Goal: Transaction & Acquisition: Purchase product/service

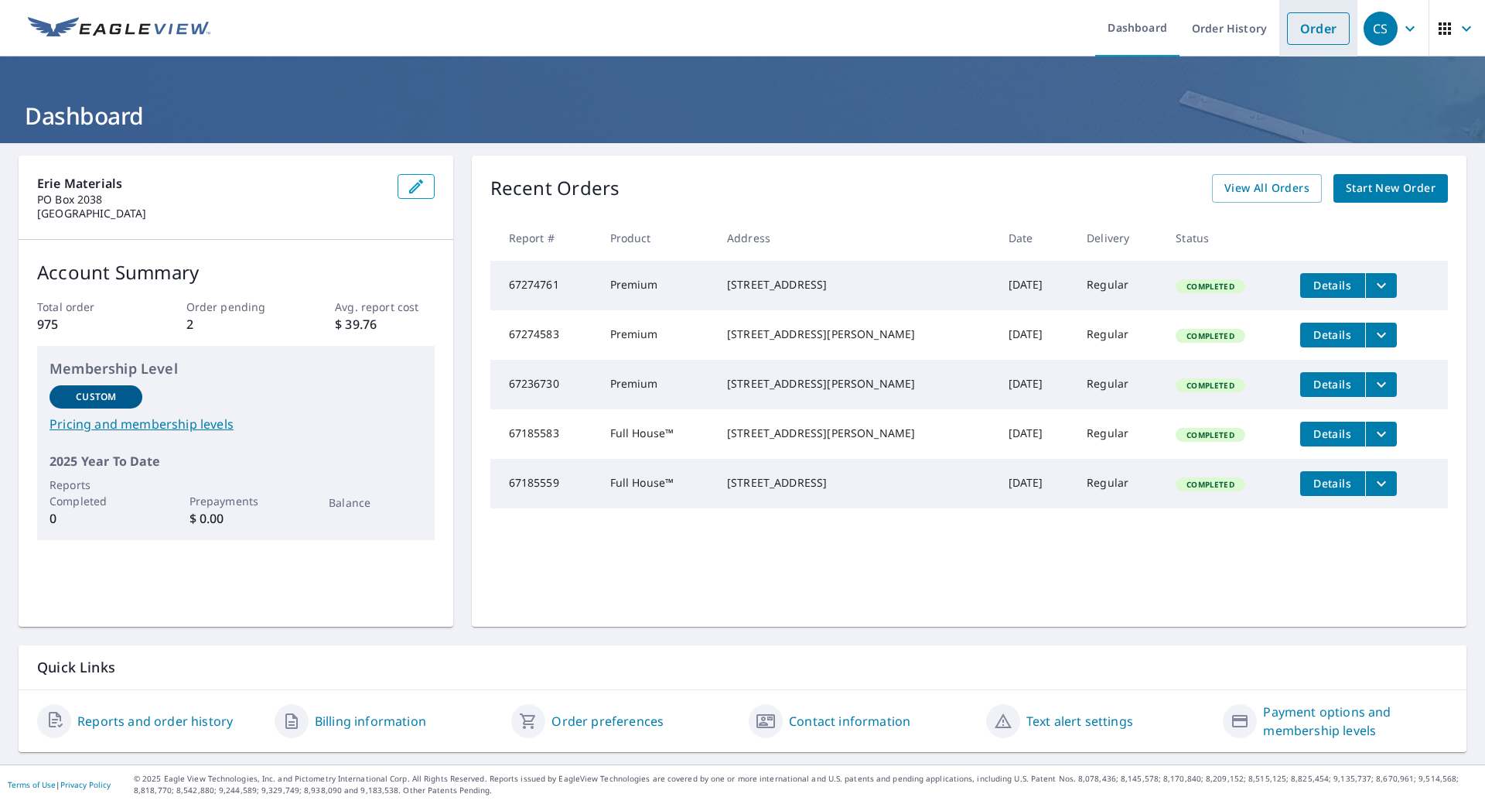
click at [1303, 28] on link "Order" at bounding box center [1318, 28] width 63 height 32
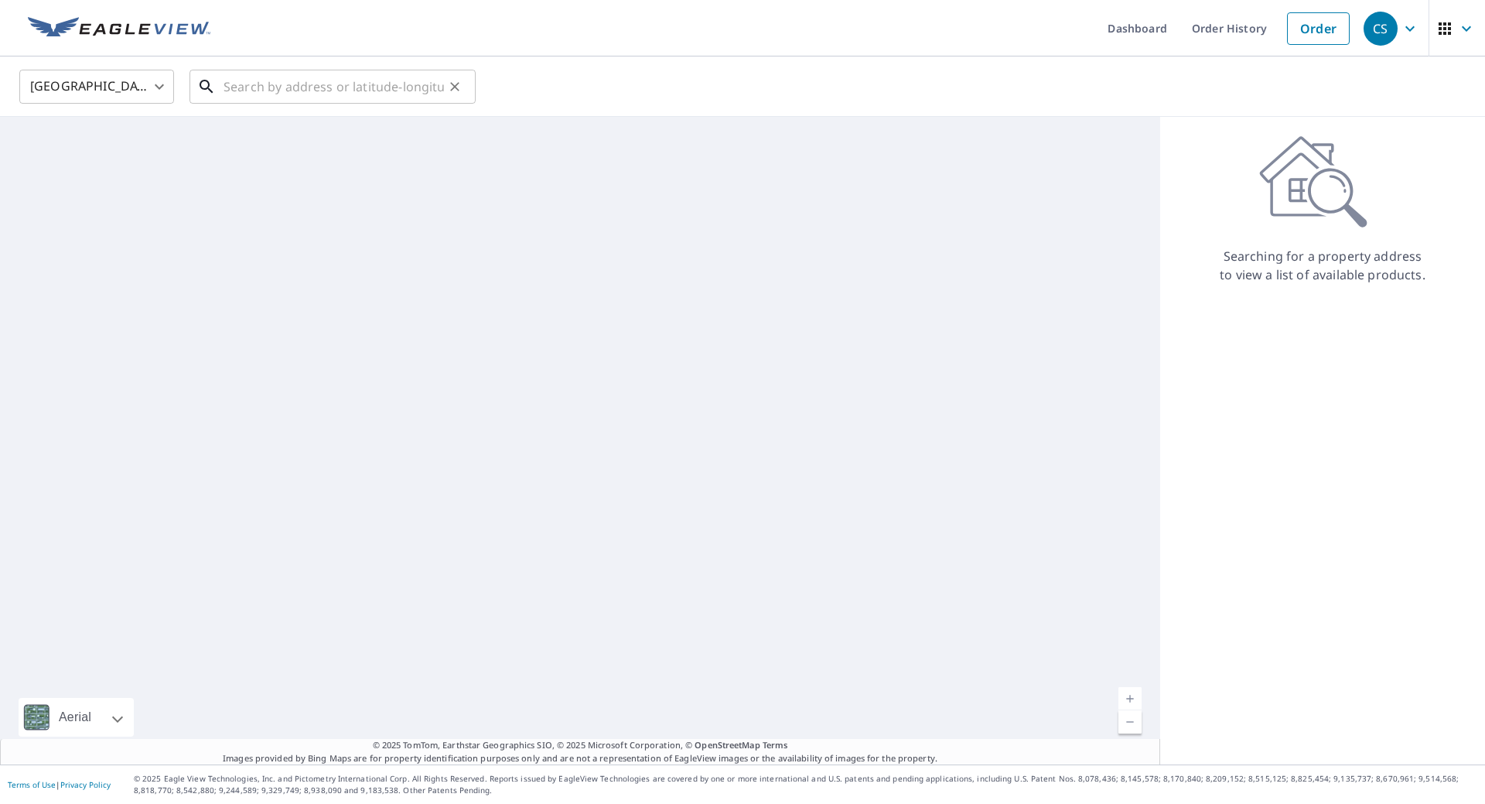
click at [252, 86] on input "text" at bounding box center [334, 86] width 220 height 43
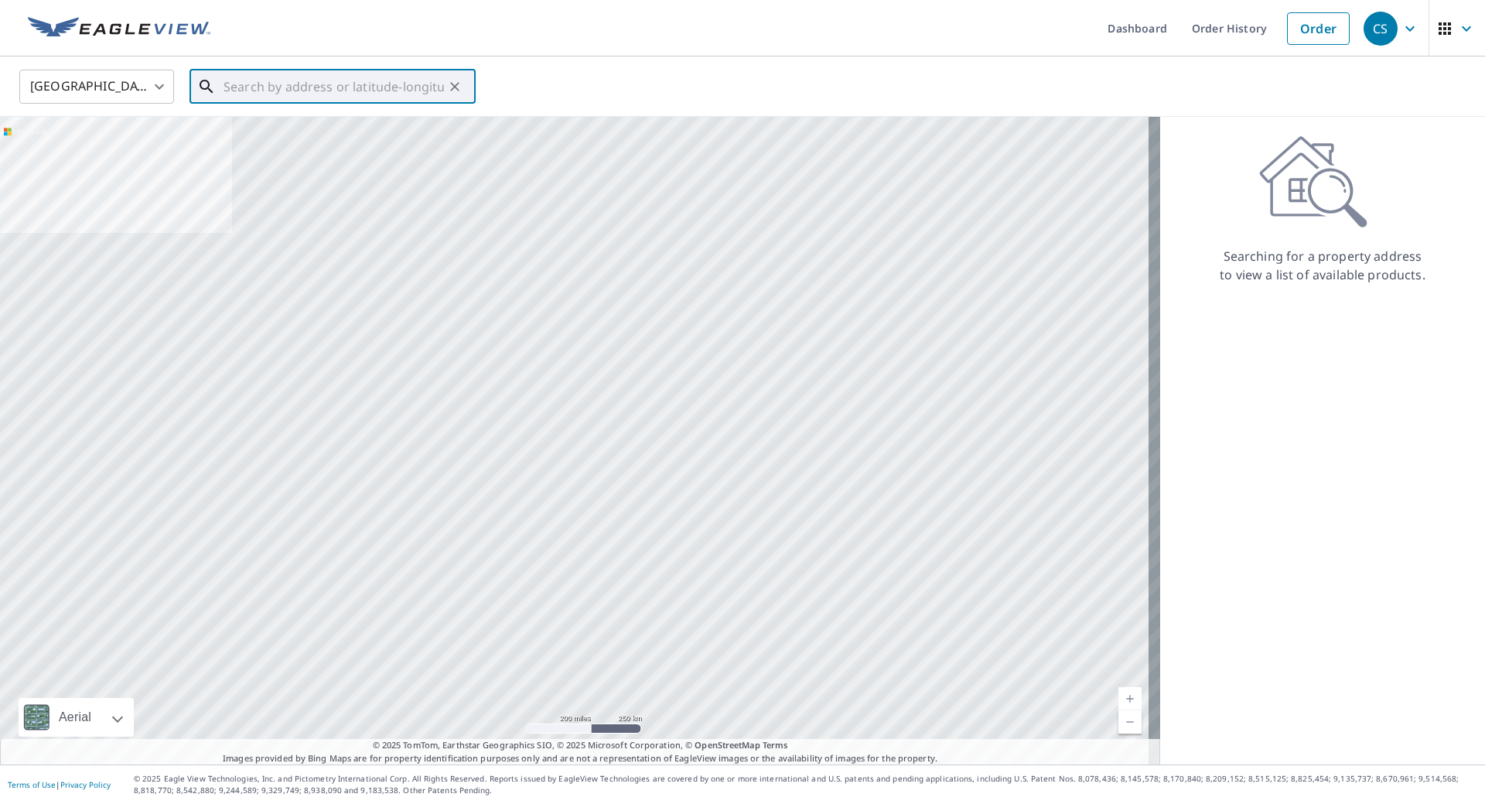
click at [252, 86] on input "text" at bounding box center [334, 86] width 220 height 43
click at [277, 128] on span "[STREET_ADDRESS]" at bounding box center [341, 131] width 243 height 19
type input "[STREET_ADDRESS][PERSON_NAME]"
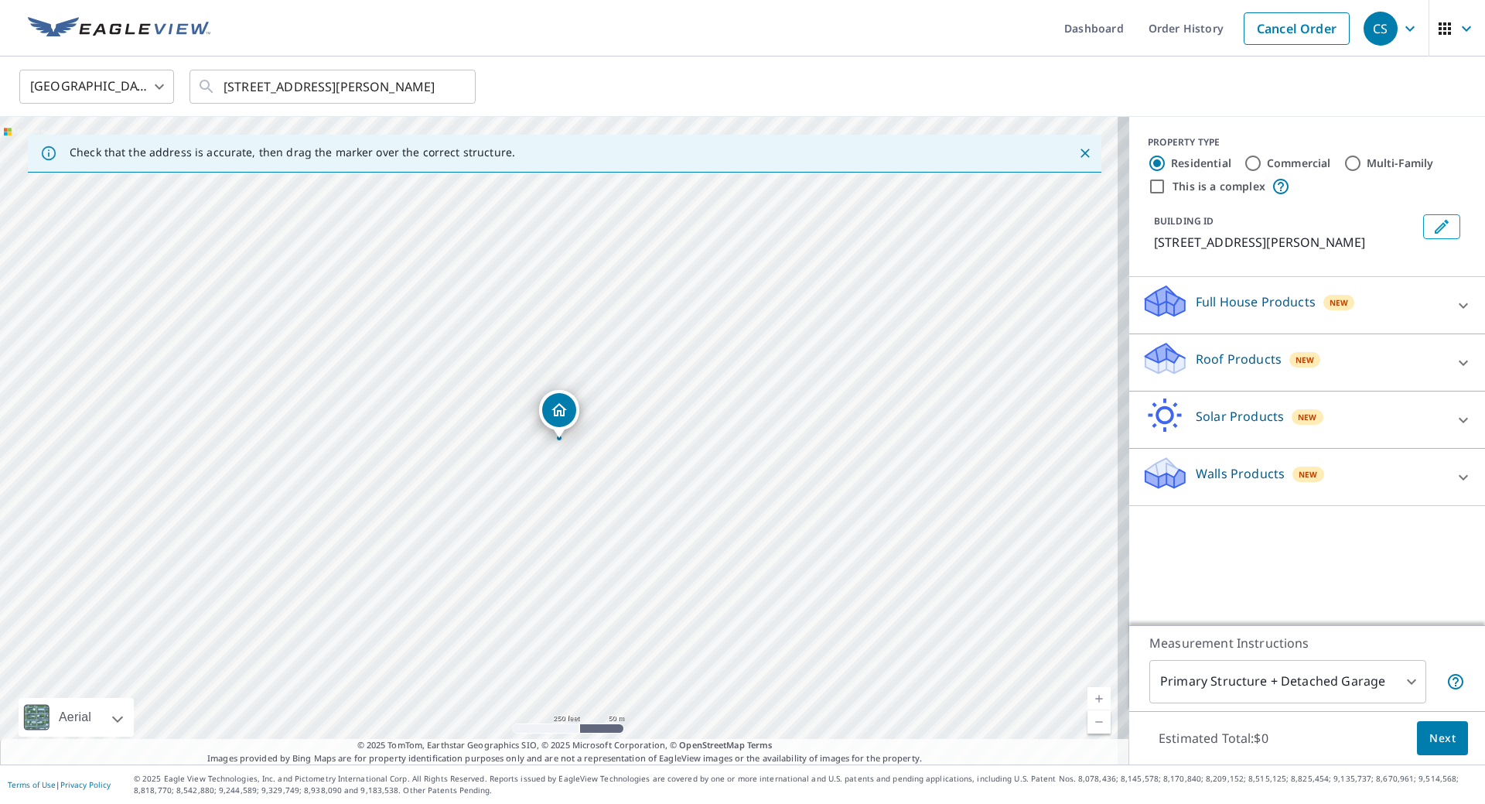
click at [1256, 360] on p "Roof Products" at bounding box center [1239, 359] width 86 height 19
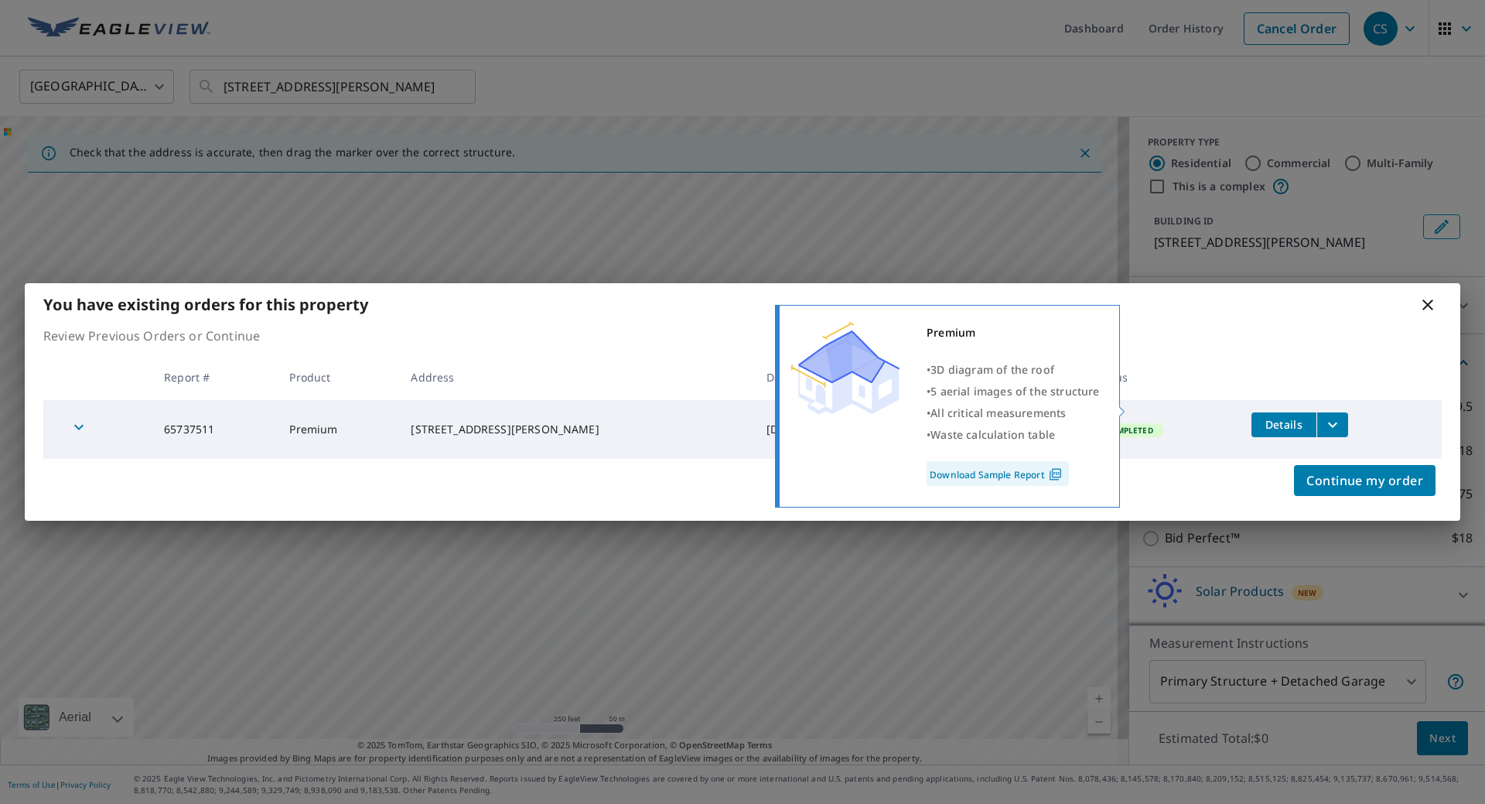
click at [1195, 406] on td "Completed" at bounding box center [1160, 429] width 157 height 59
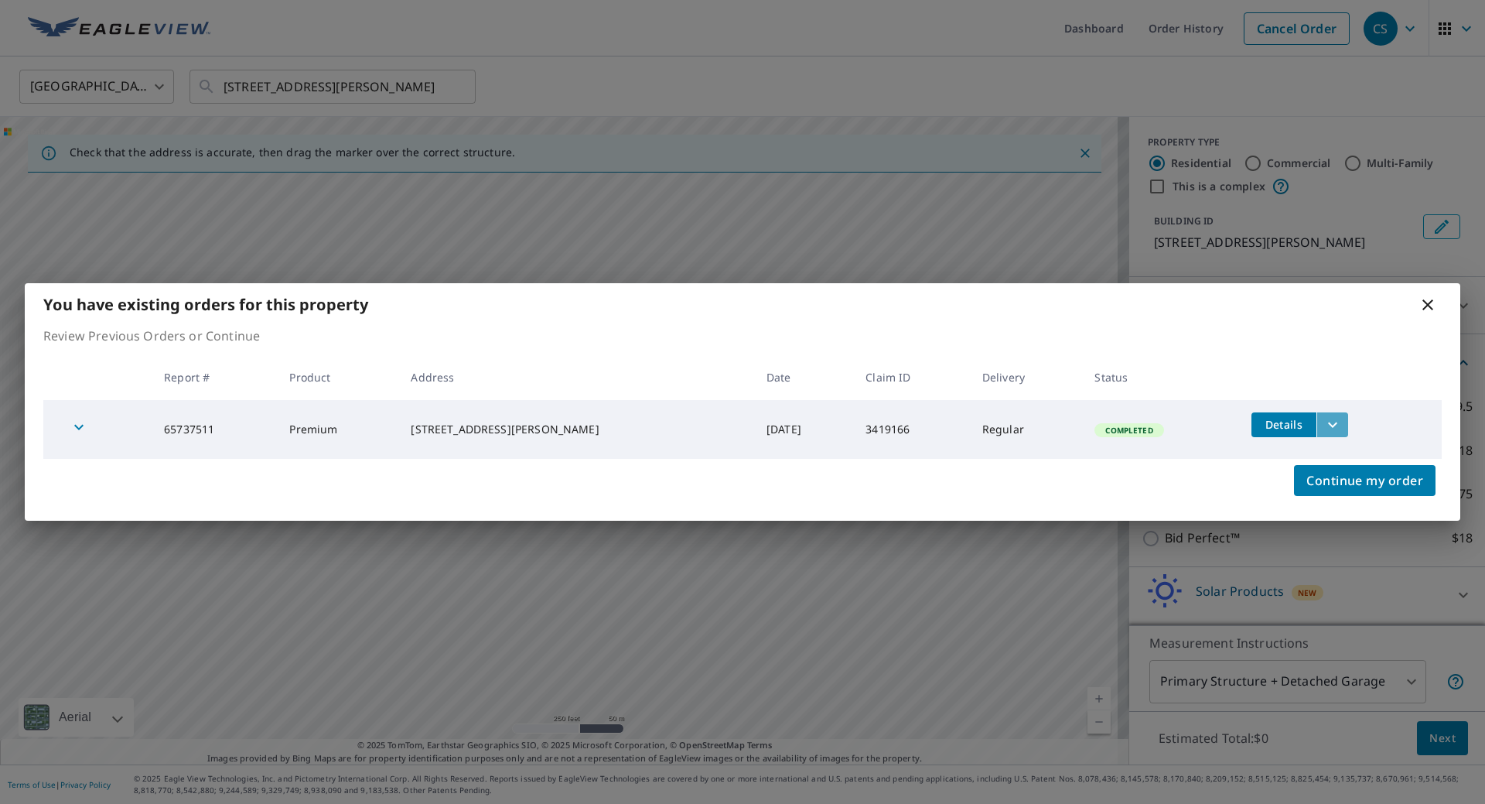
click at [1324, 422] on icon "filesDropdownBtn-65737511" at bounding box center [1333, 424] width 19 height 19
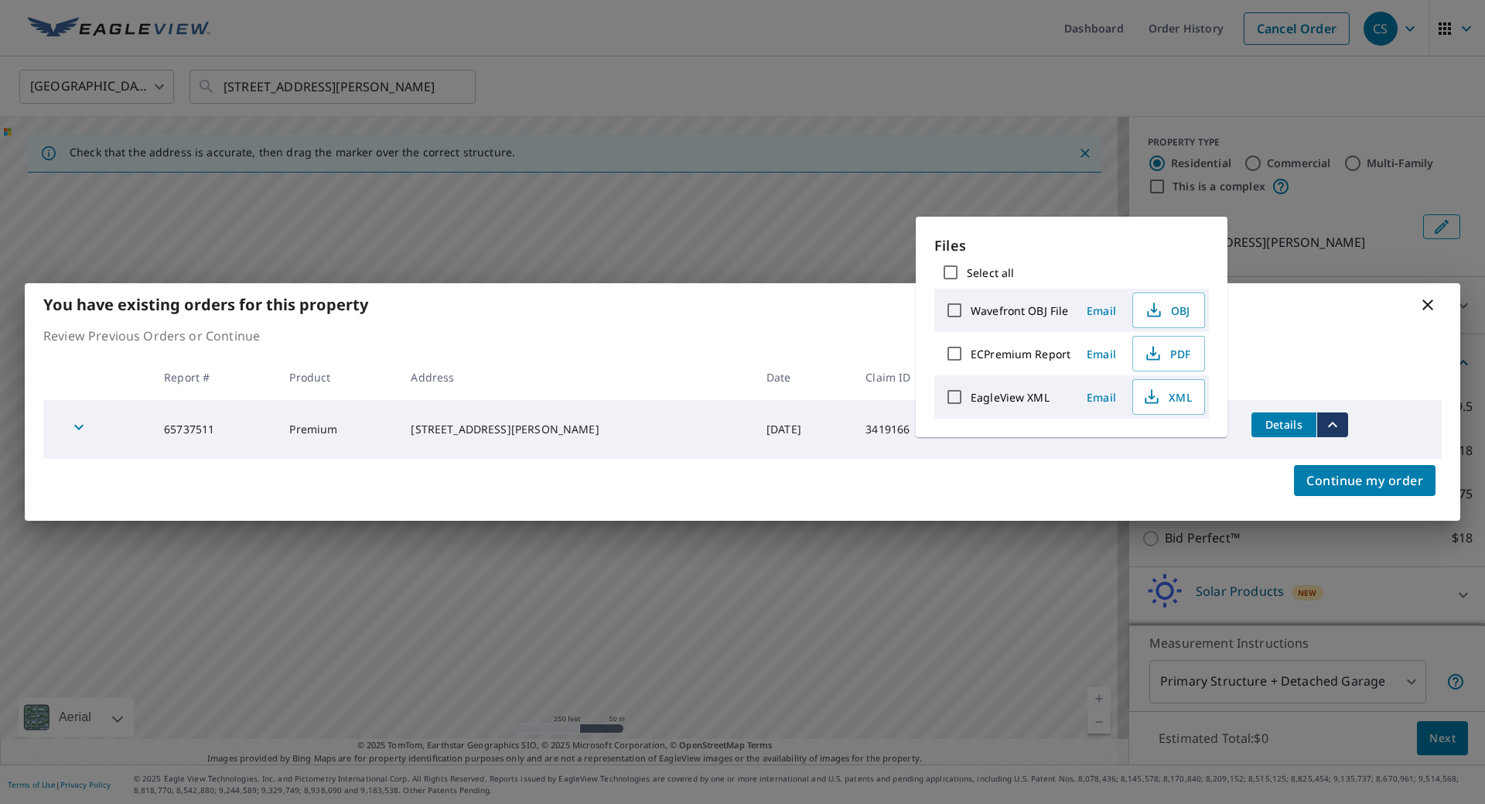
click at [1252, 358] on th at bounding box center [1340, 377] width 203 height 46
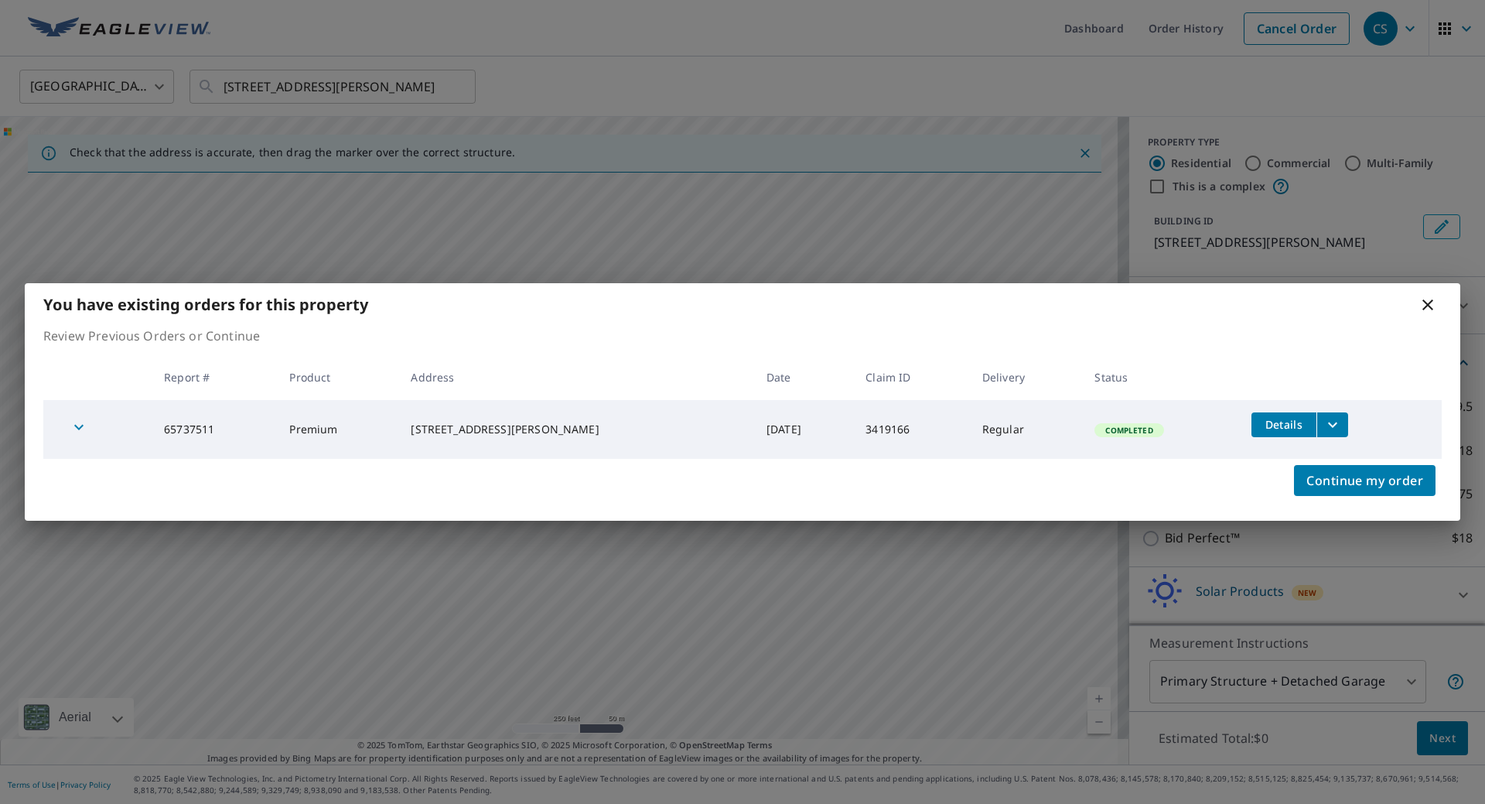
click at [1429, 310] on icon at bounding box center [1428, 305] width 19 height 19
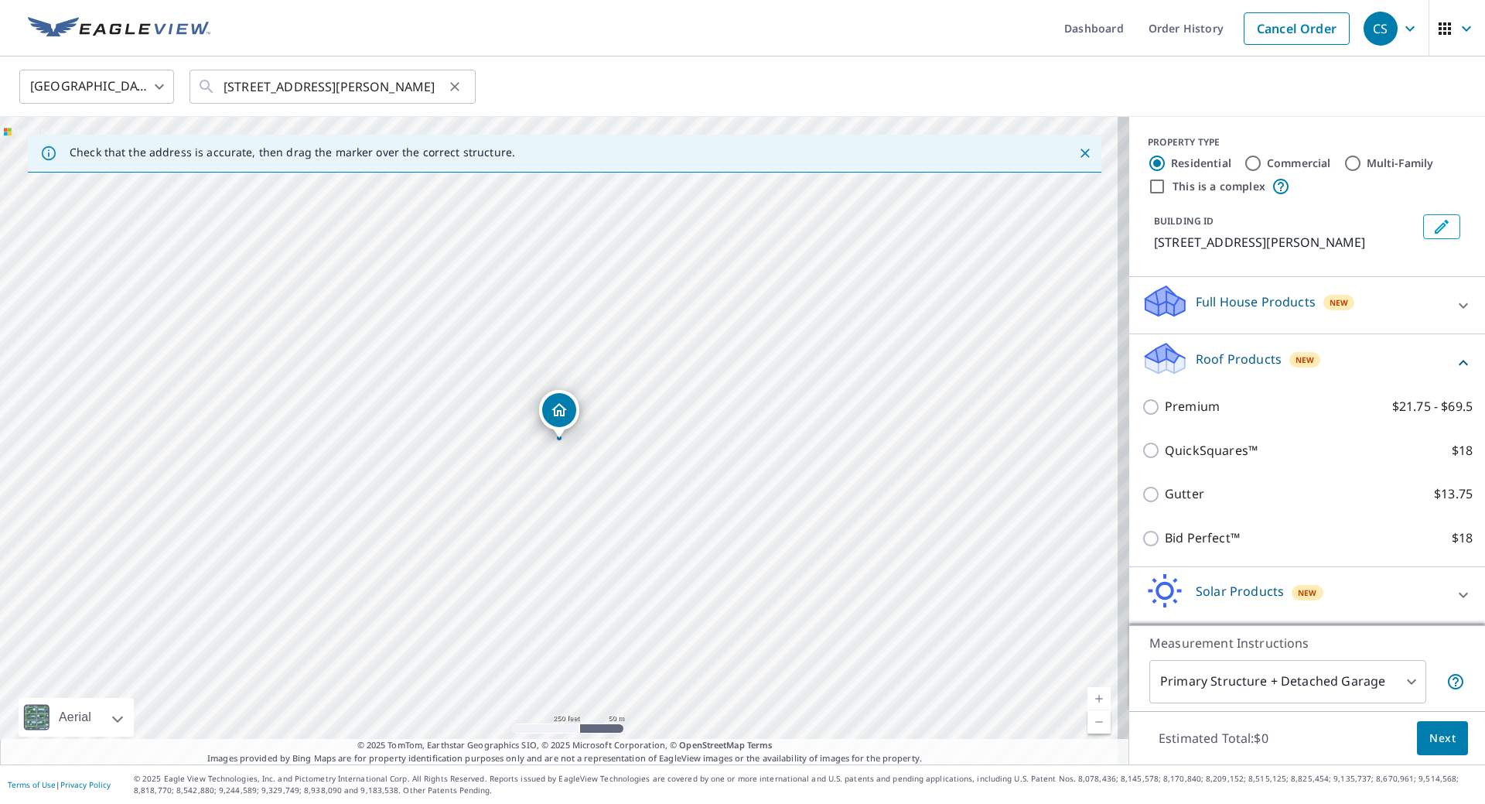
click at [453, 86] on icon "Clear" at bounding box center [454, 86] width 15 height 15
click at [387, 87] on input "text" at bounding box center [334, 86] width 220 height 43
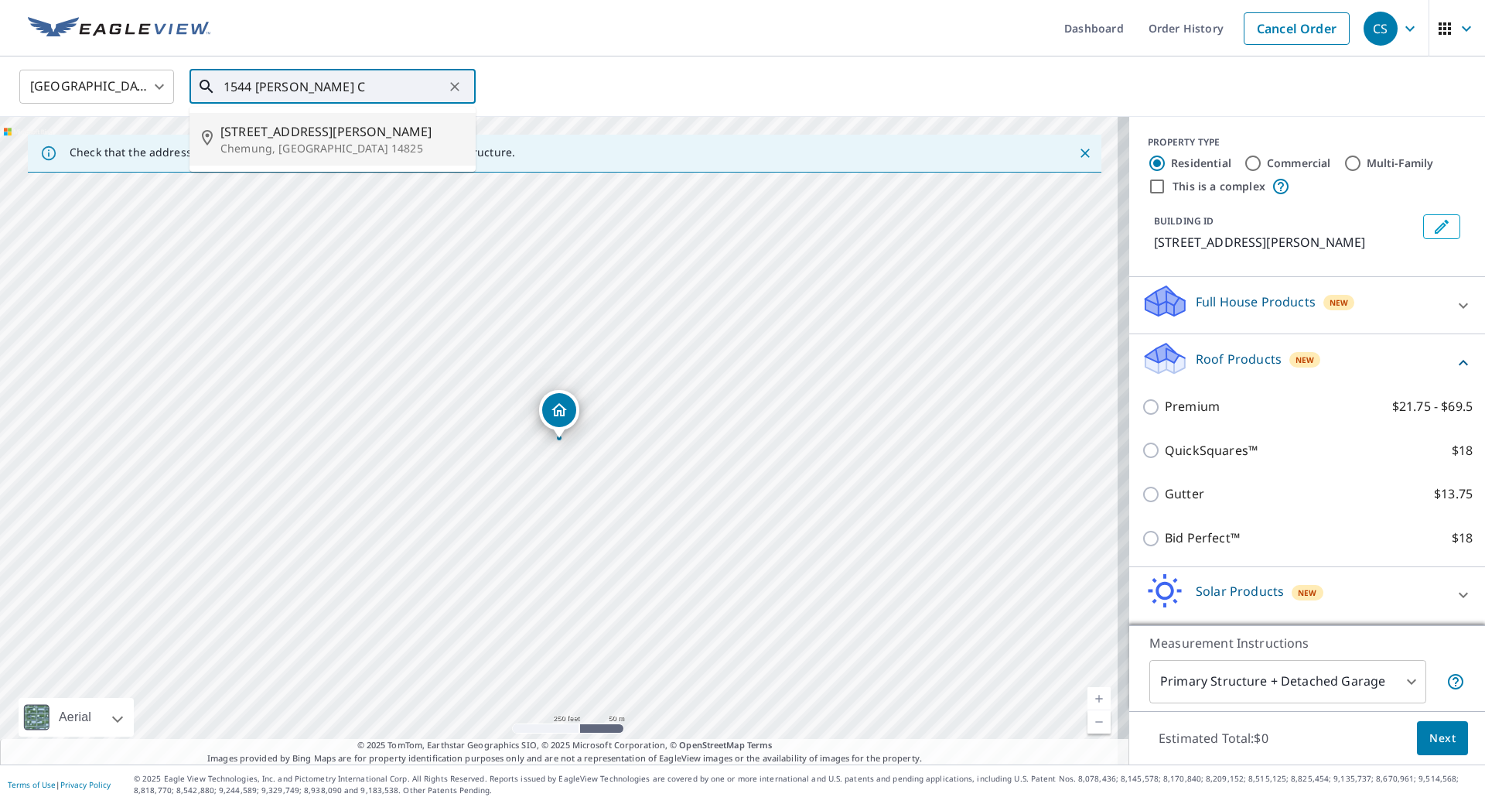
click at [323, 122] on span "[STREET_ADDRESS][PERSON_NAME]" at bounding box center [341, 131] width 243 height 19
type input "[STREET_ADDRESS][PERSON_NAME]"
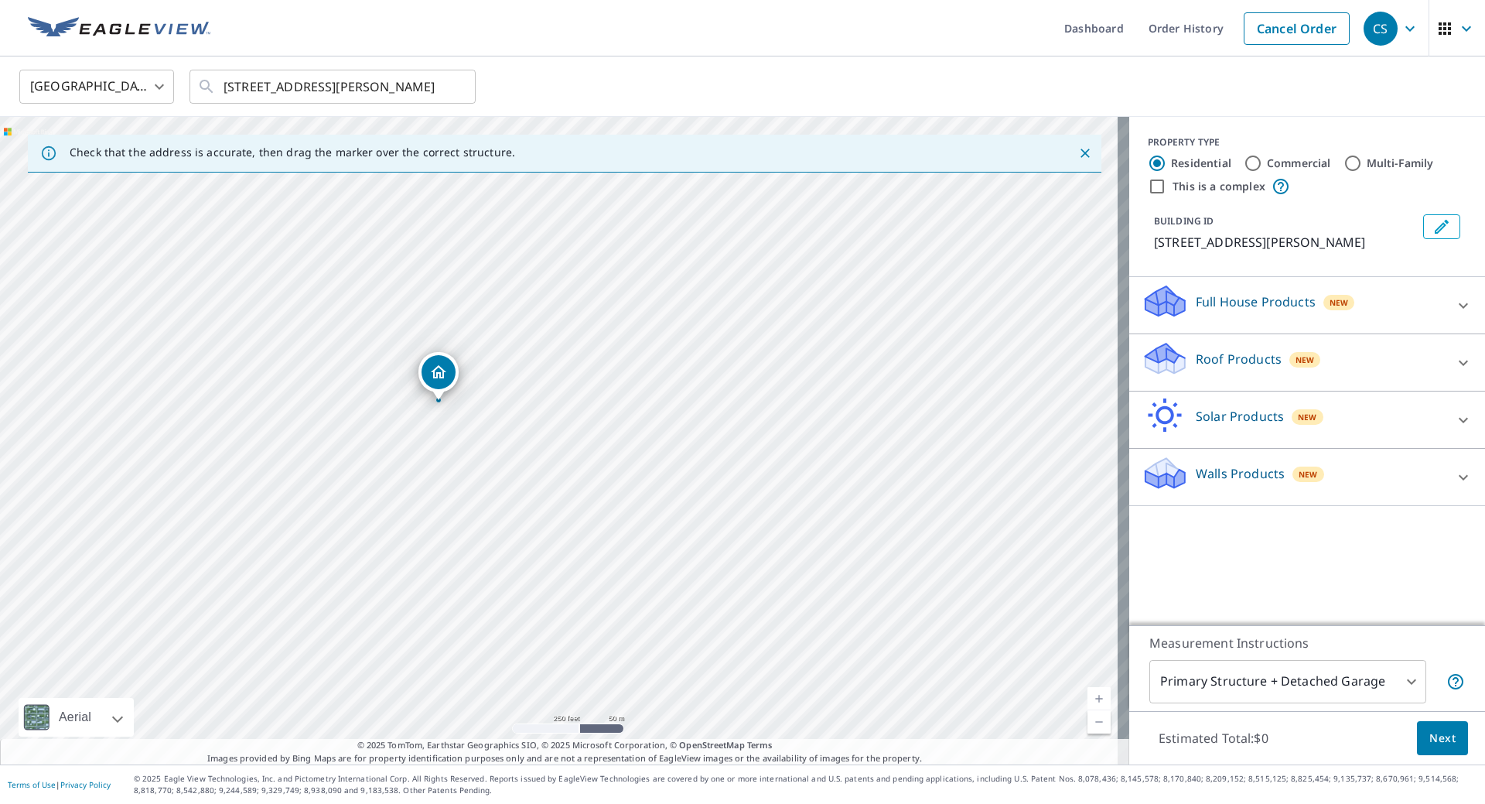
click at [1249, 368] on p "Roof Products" at bounding box center [1239, 359] width 86 height 19
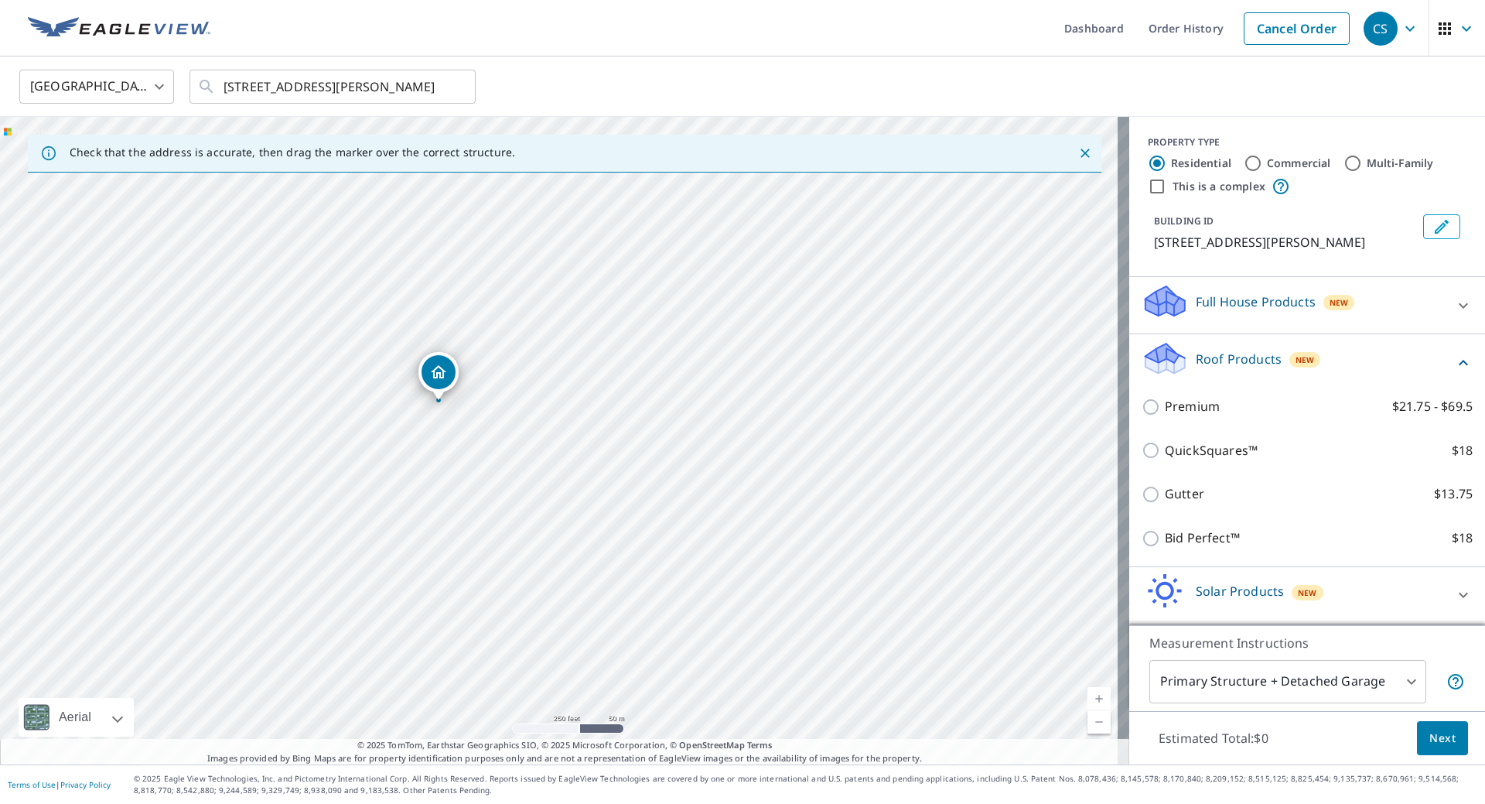
click at [1244, 327] on div "Full House Products New" at bounding box center [1293, 305] width 303 height 44
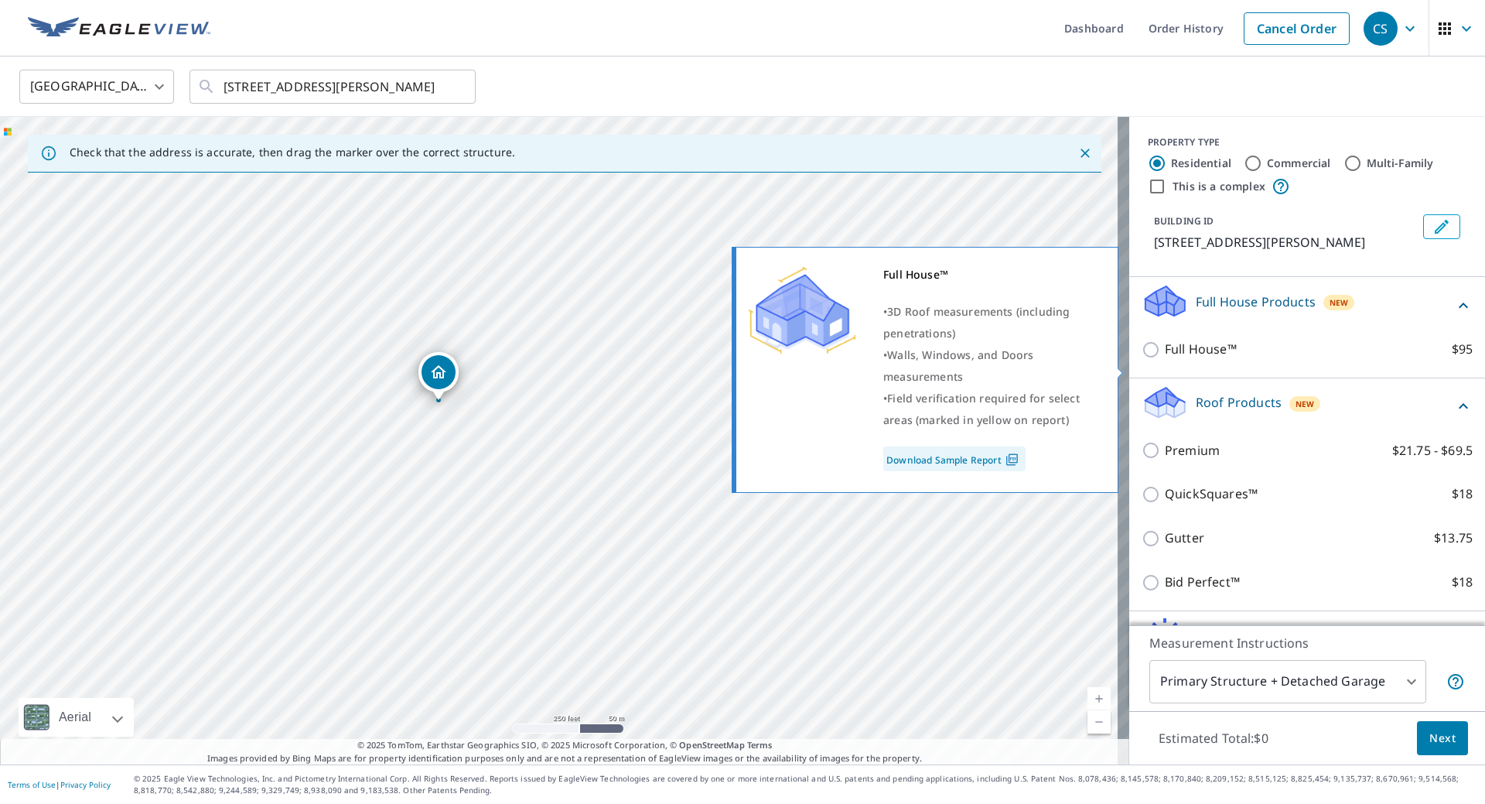
click at [1200, 359] on p "Full House™" at bounding box center [1201, 349] width 72 height 19
click at [1165, 359] on input "Full House™ $95" at bounding box center [1153, 349] width 23 height 19
checkbox input "true"
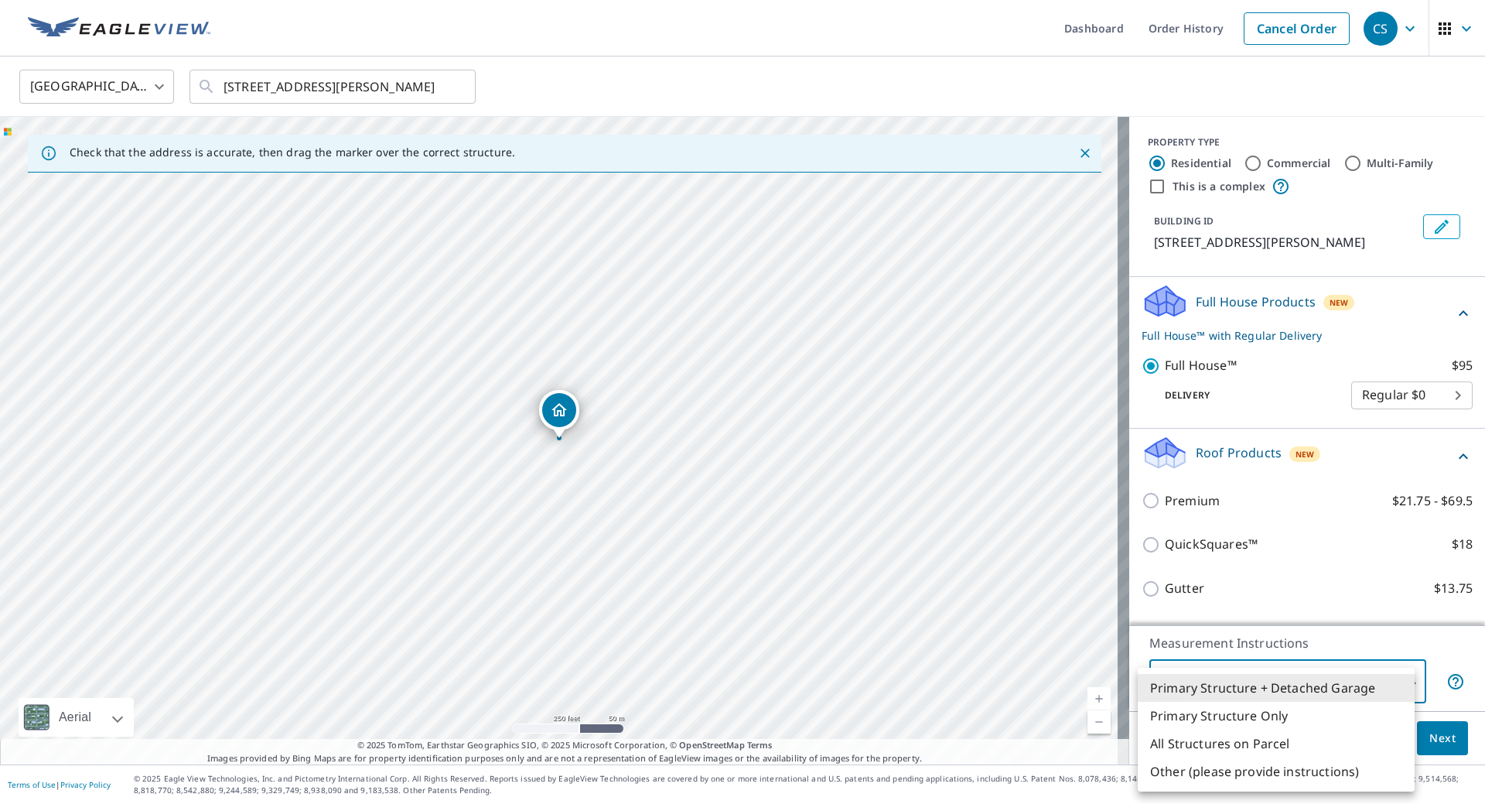
click at [1316, 669] on body "CS CS Dashboard Order History Cancel Order CS United States [GEOGRAPHIC_DATA] ​…" at bounding box center [742, 402] width 1485 height 804
click at [1268, 746] on li "All Structures on Parcel" at bounding box center [1276, 744] width 277 height 28
type input "3"
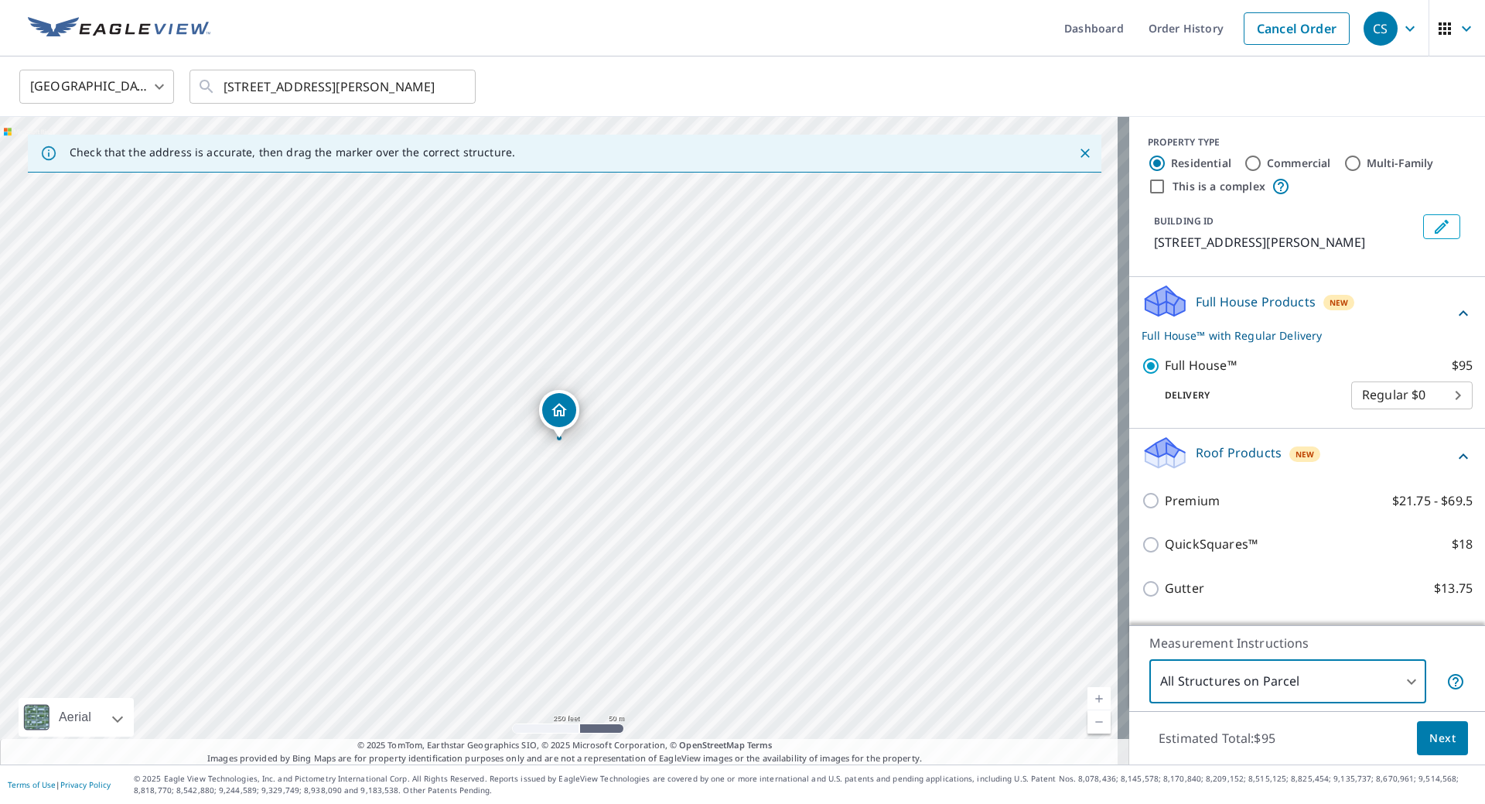
click at [1446, 743] on button "Next" at bounding box center [1442, 738] width 51 height 35
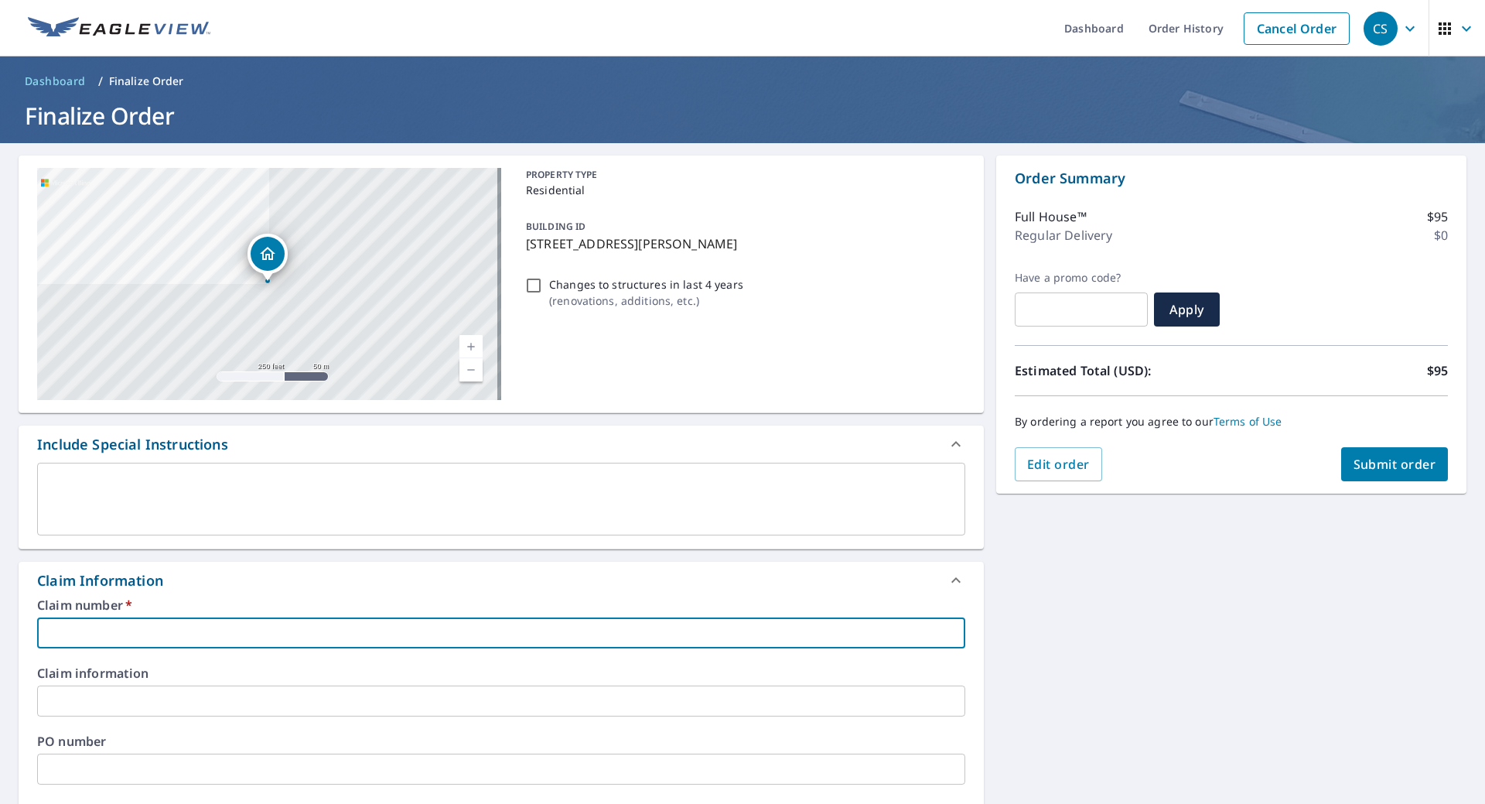
click at [132, 618] on input "text" at bounding box center [501, 632] width 928 height 31
type input "3"
checkbox input "true"
type input "35"
checkbox input "true"
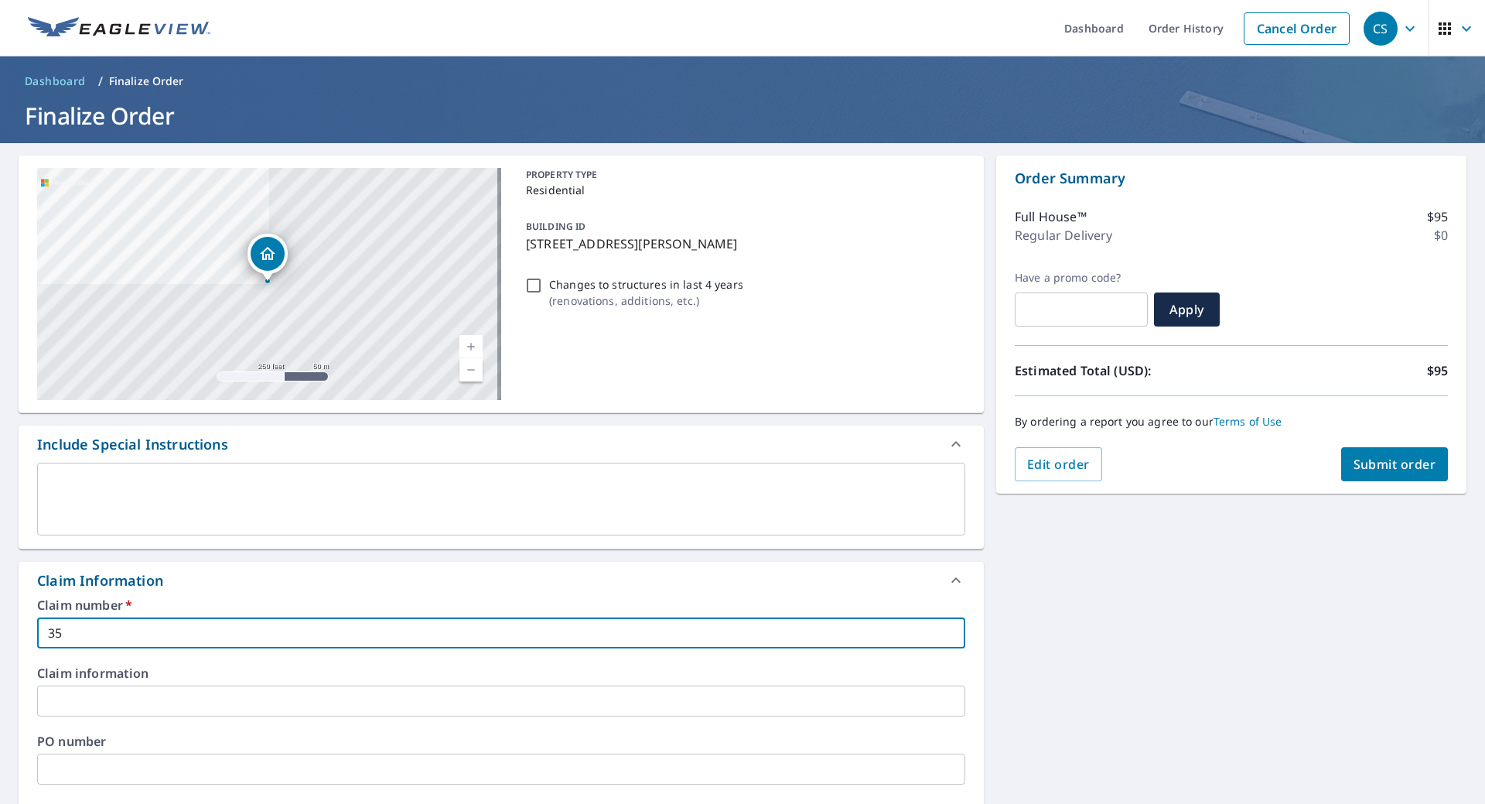
type input "355"
checkbox input "true"
type input "3551"
checkbox input "true"
type input "35518"
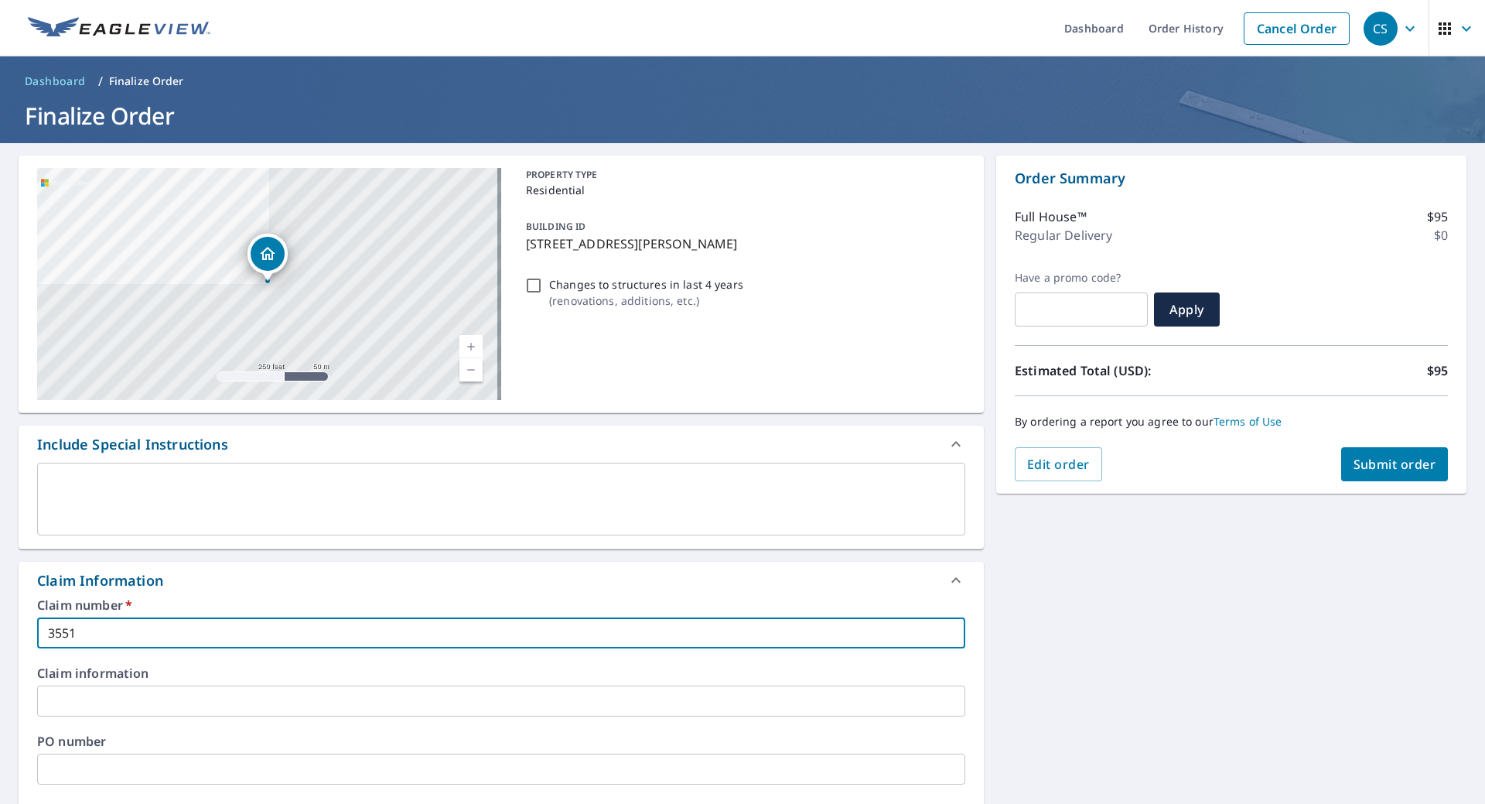
checkbox input "true"
type input "355180"
checkbox input "true"
type input "3551807"
checkbox input "true"
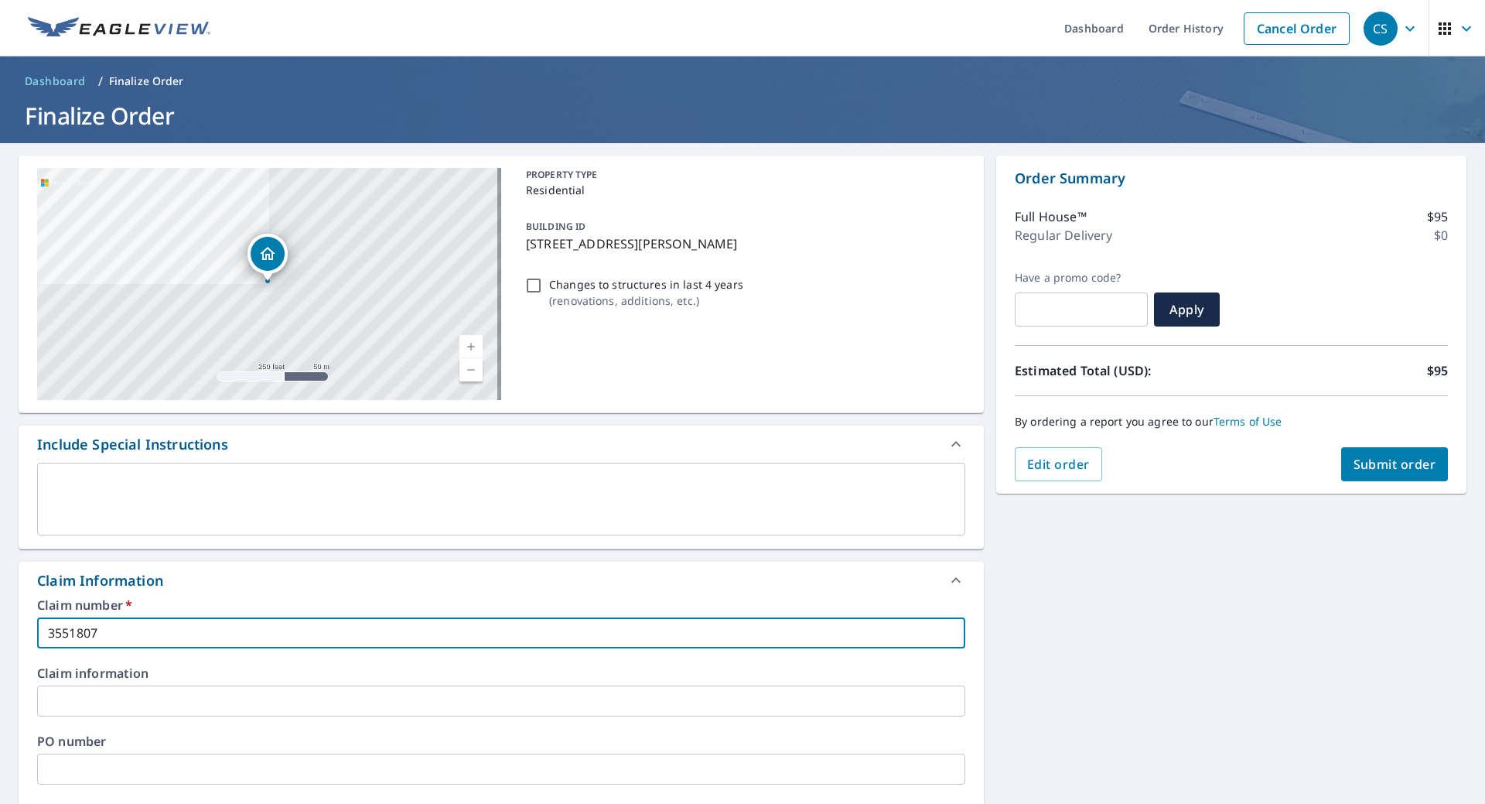
type input "3551807"
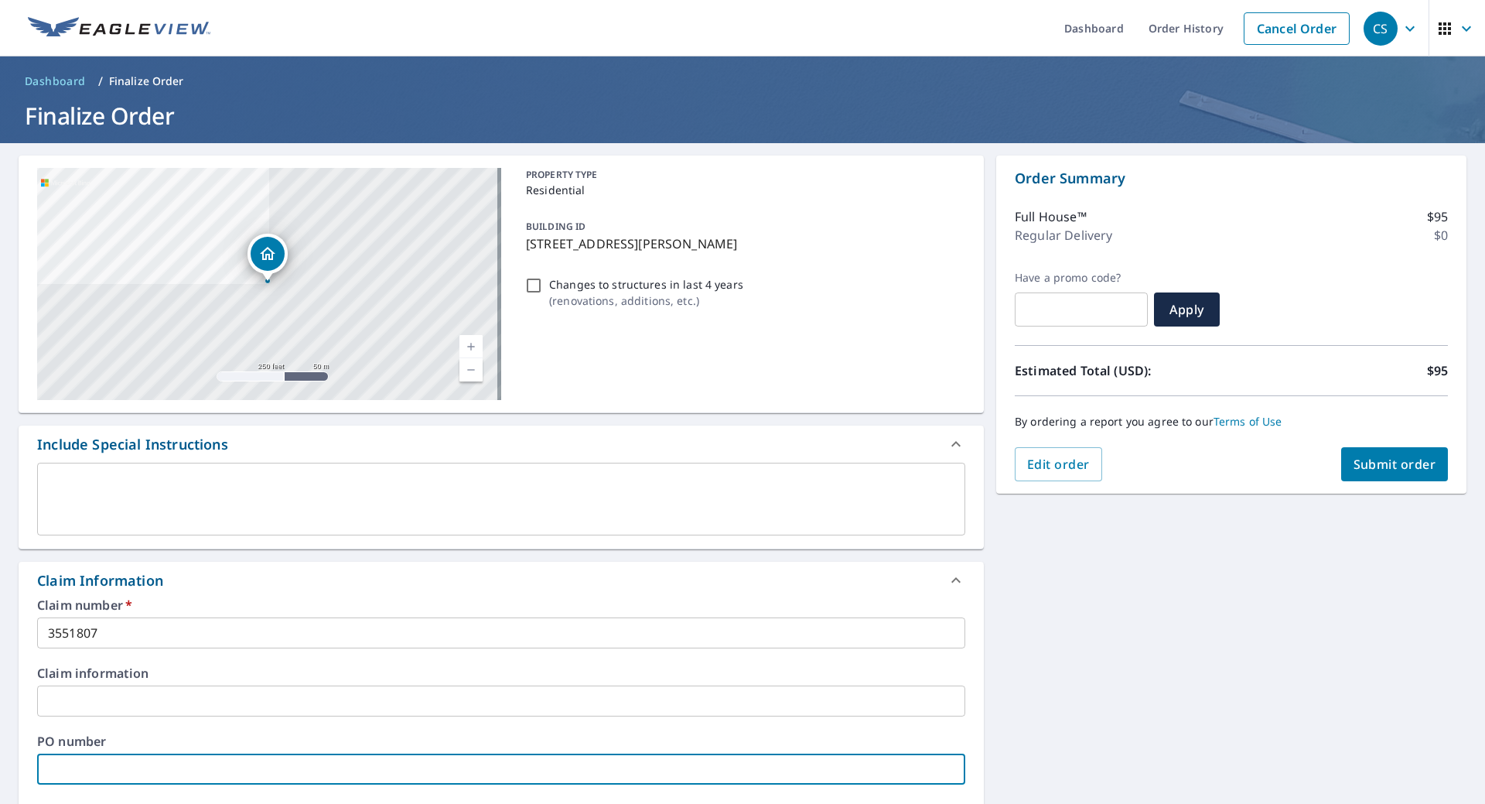
type input "3"
checkbox input "true"
type input "35"
checkbox input "true"
type input "355"
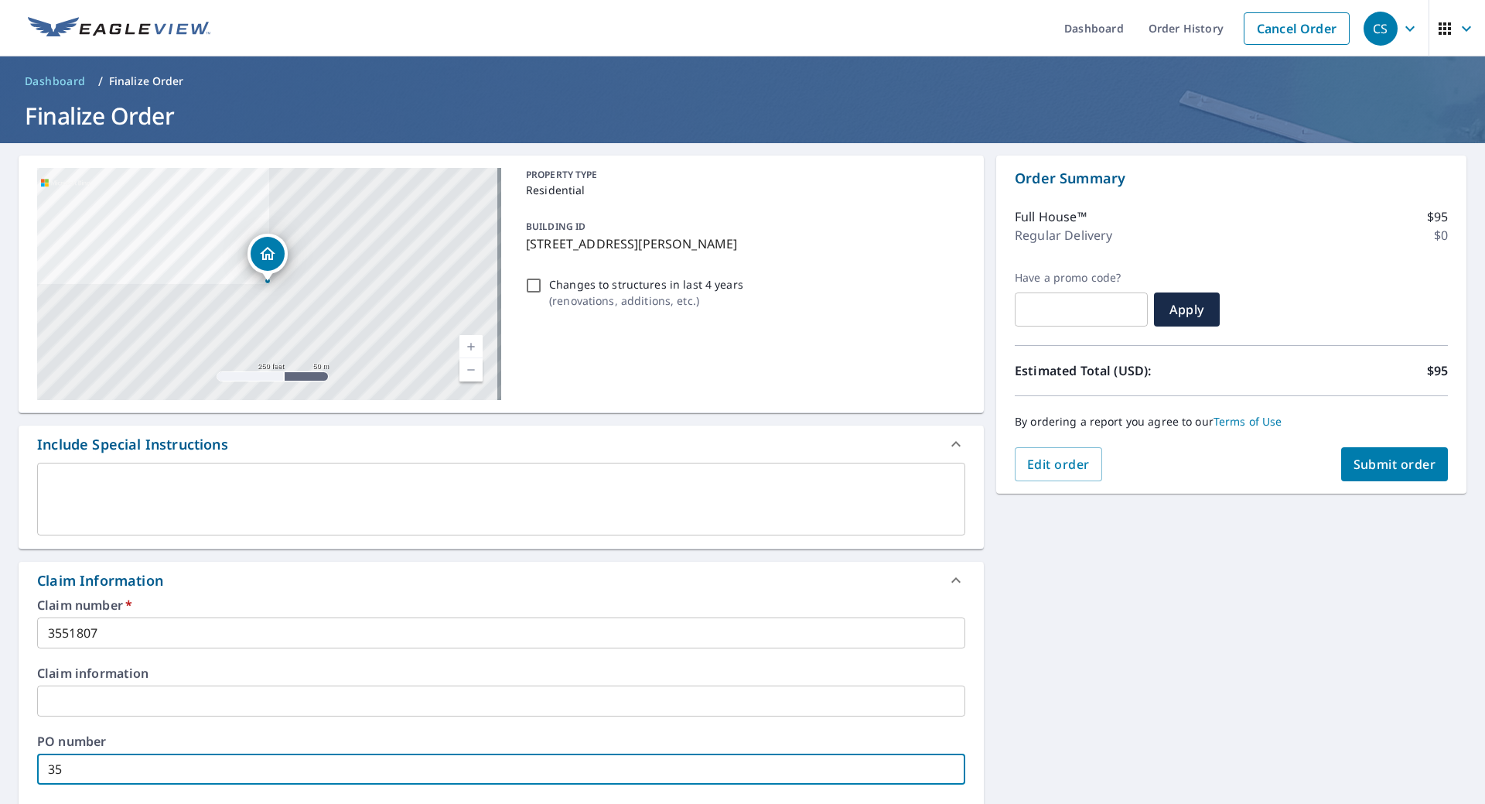
checkbox input "true"
type input "3551"
checkbox input "true"
type input "35518"
checkbox input "true"
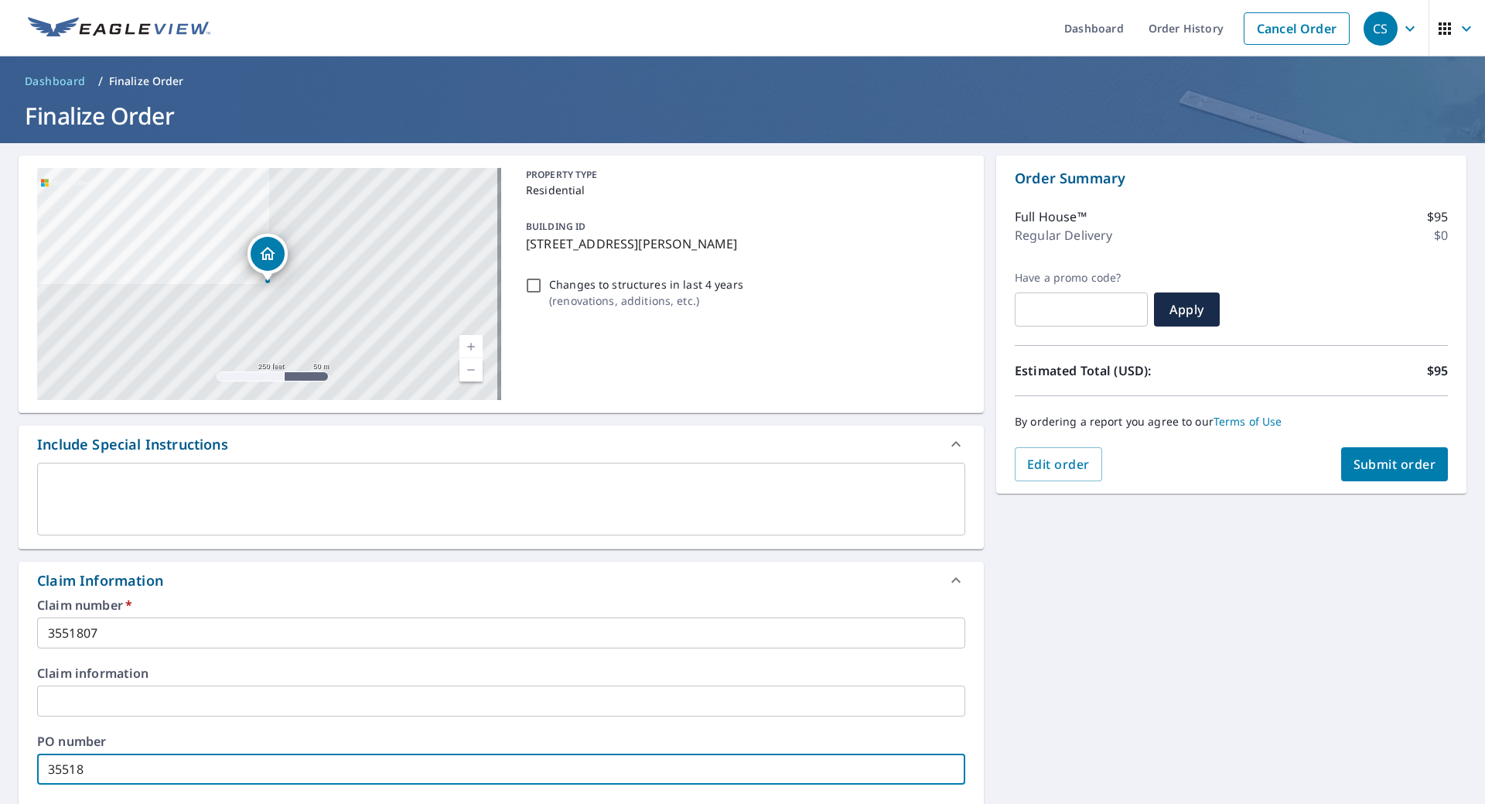
type input "355180"
checkbox input "true"
type input "3551807"
checkbox input "true"
type input "3551807"
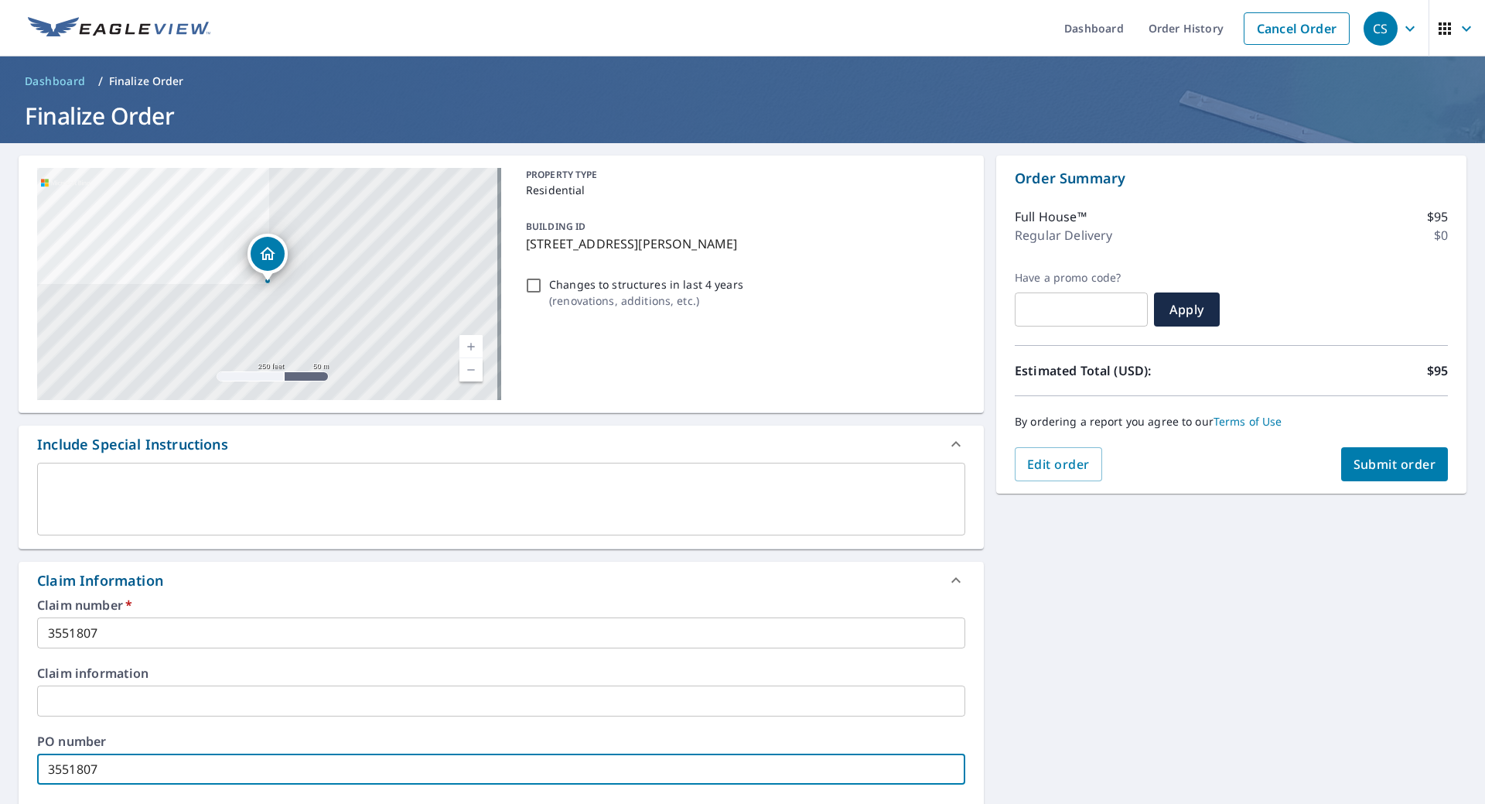
scroll to position [436, 0]
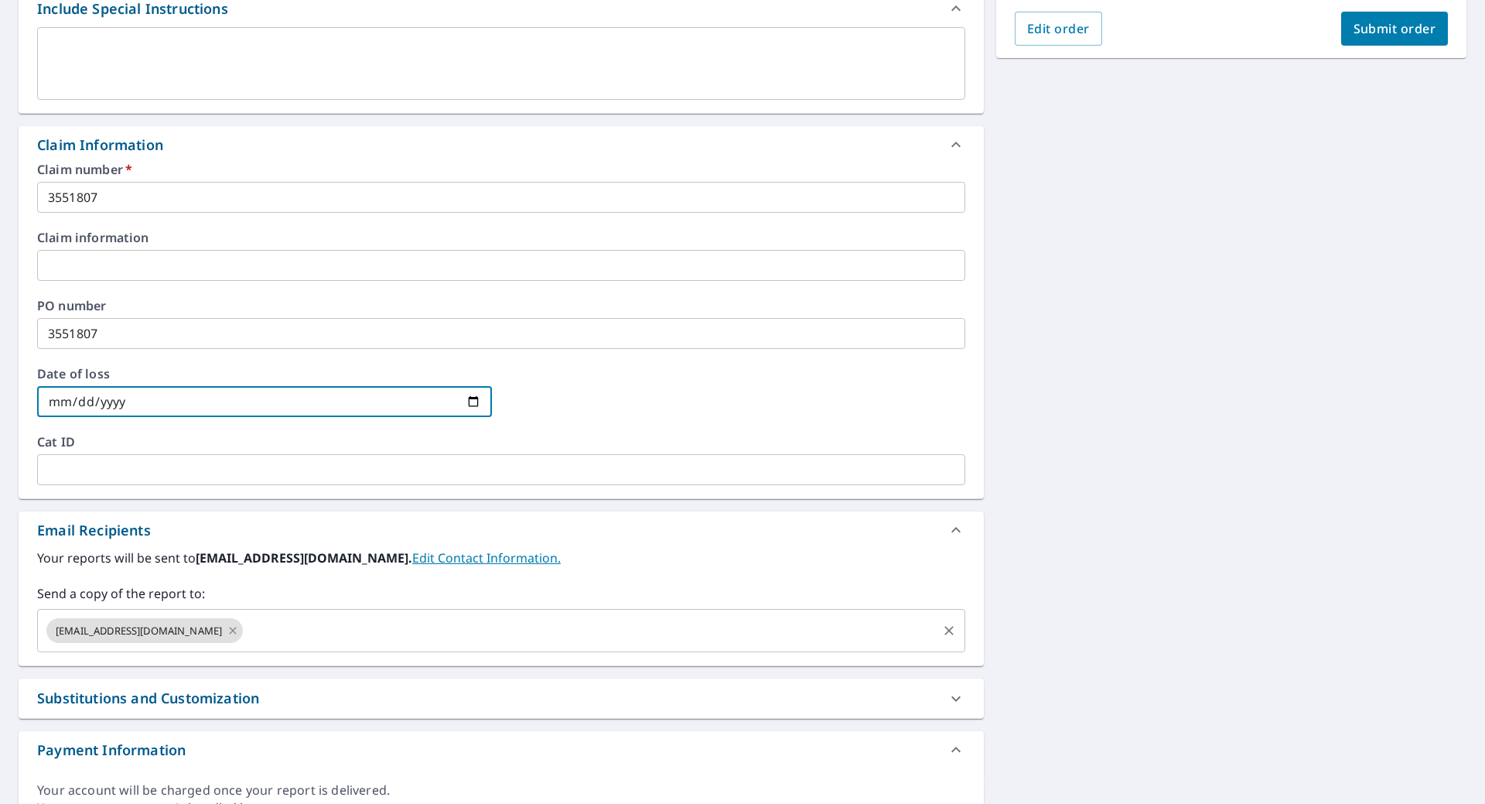
click at [227, 626] on icon at bounding box center [233, 630] width 12 height 17
checkbox input "true"
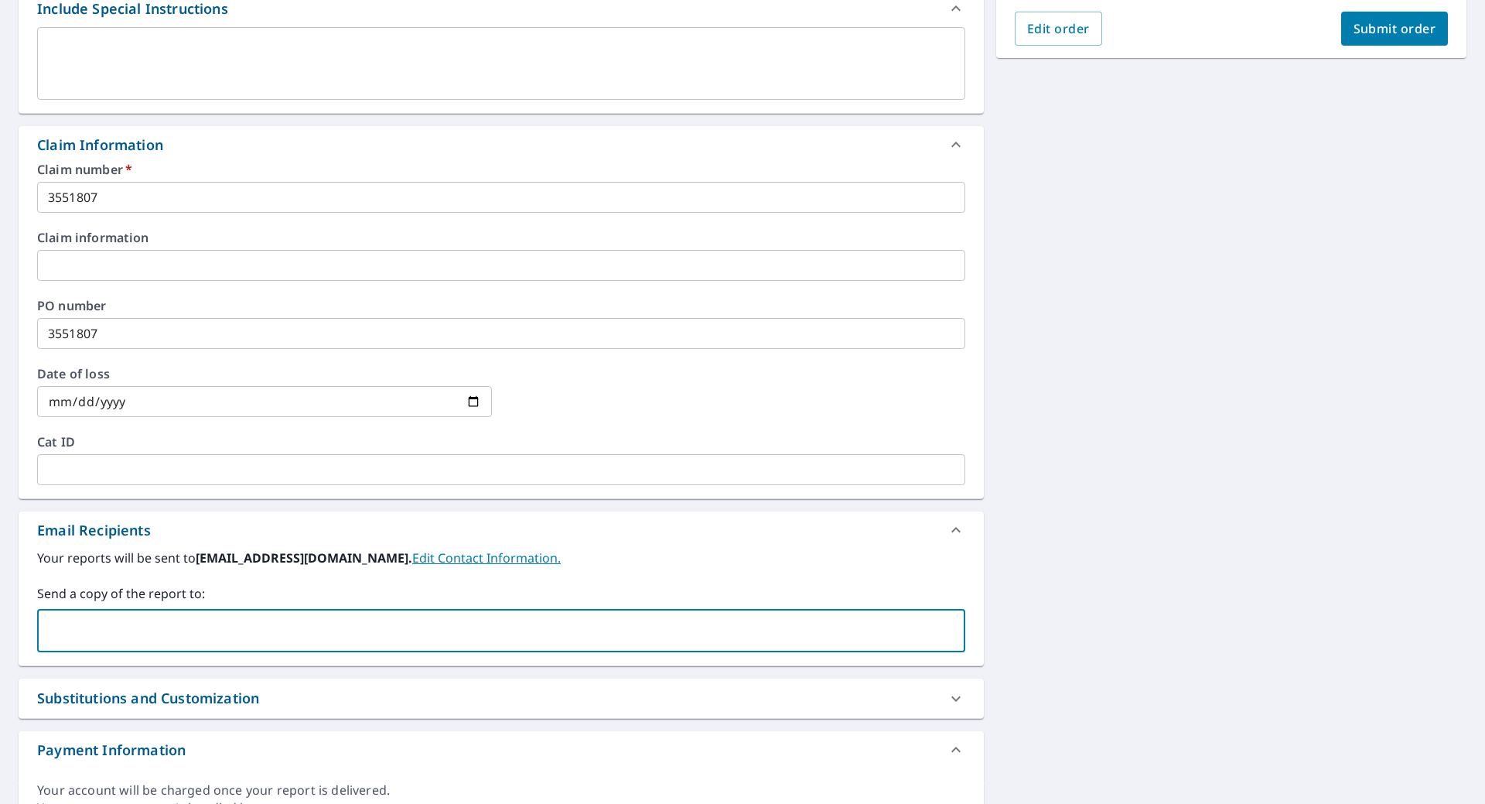
click at [201, 626] on input "text" at bounding box center [489, 630] width 891 height 29
type input "[EMAIL_ADDRESS][DOMAIN_NAME]"
click at [1153, 476] on div "[STREET_ADDRESS][PERSON_NAME][GEOGRAPHIC_DATA][STREET_ADDRESS] A standard road …" at bounding box center [742, 275] width 1485 height 1135
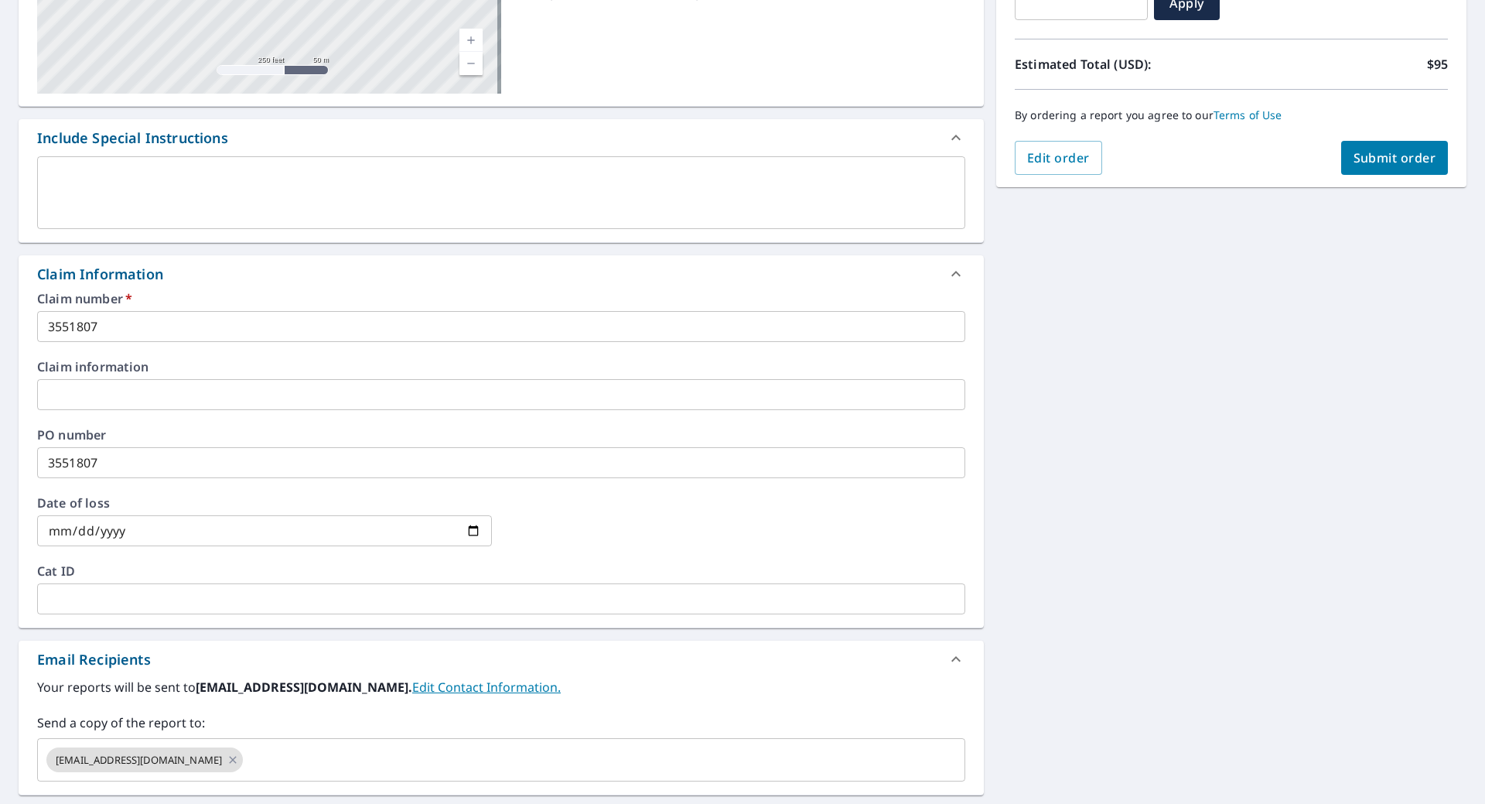
scroll to position [127, 0]
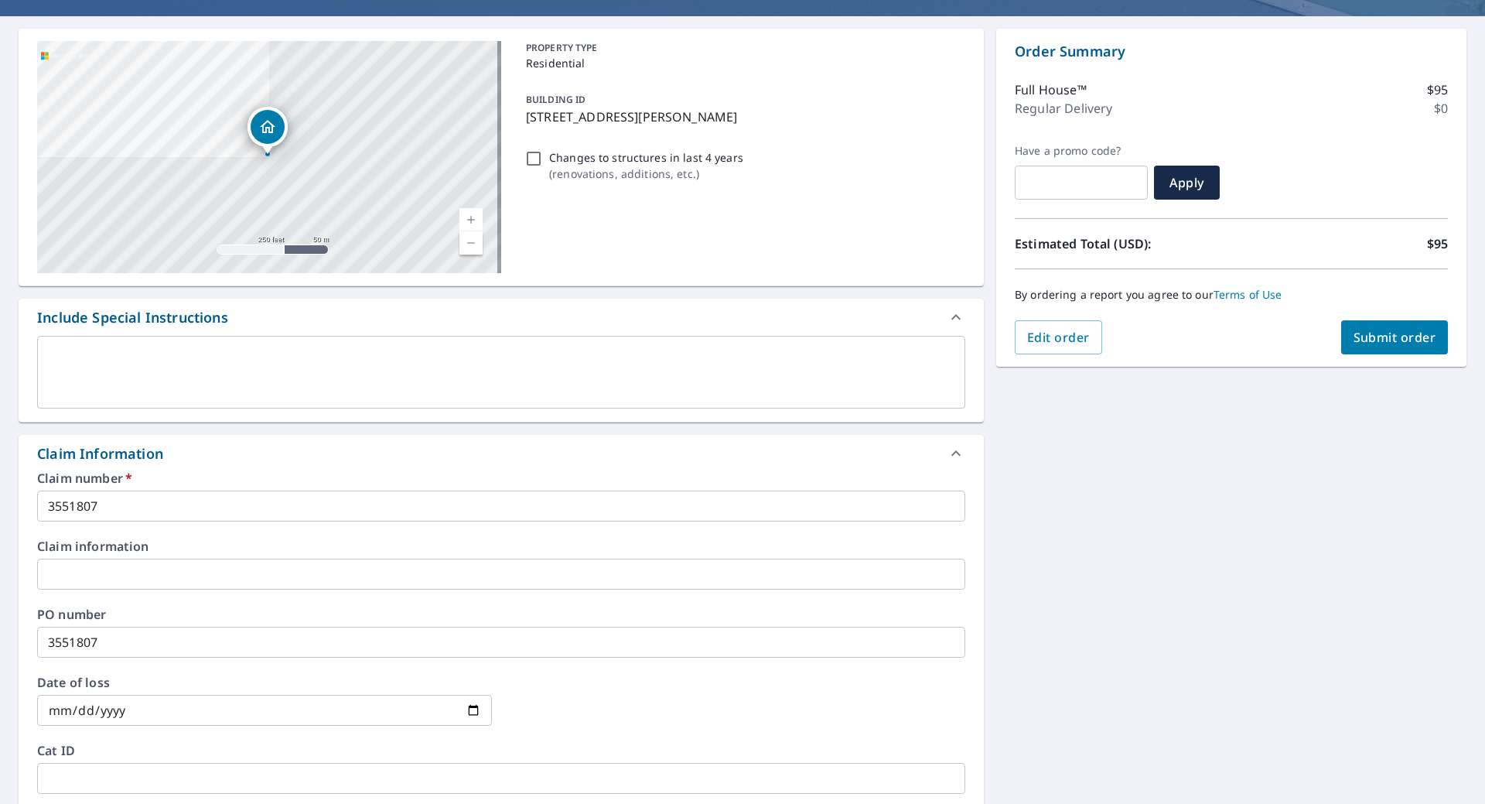
click at [1372, 340] on span "Submit order" at bounding box center [1395, 337] width 83 height 17
checkbox input "true"
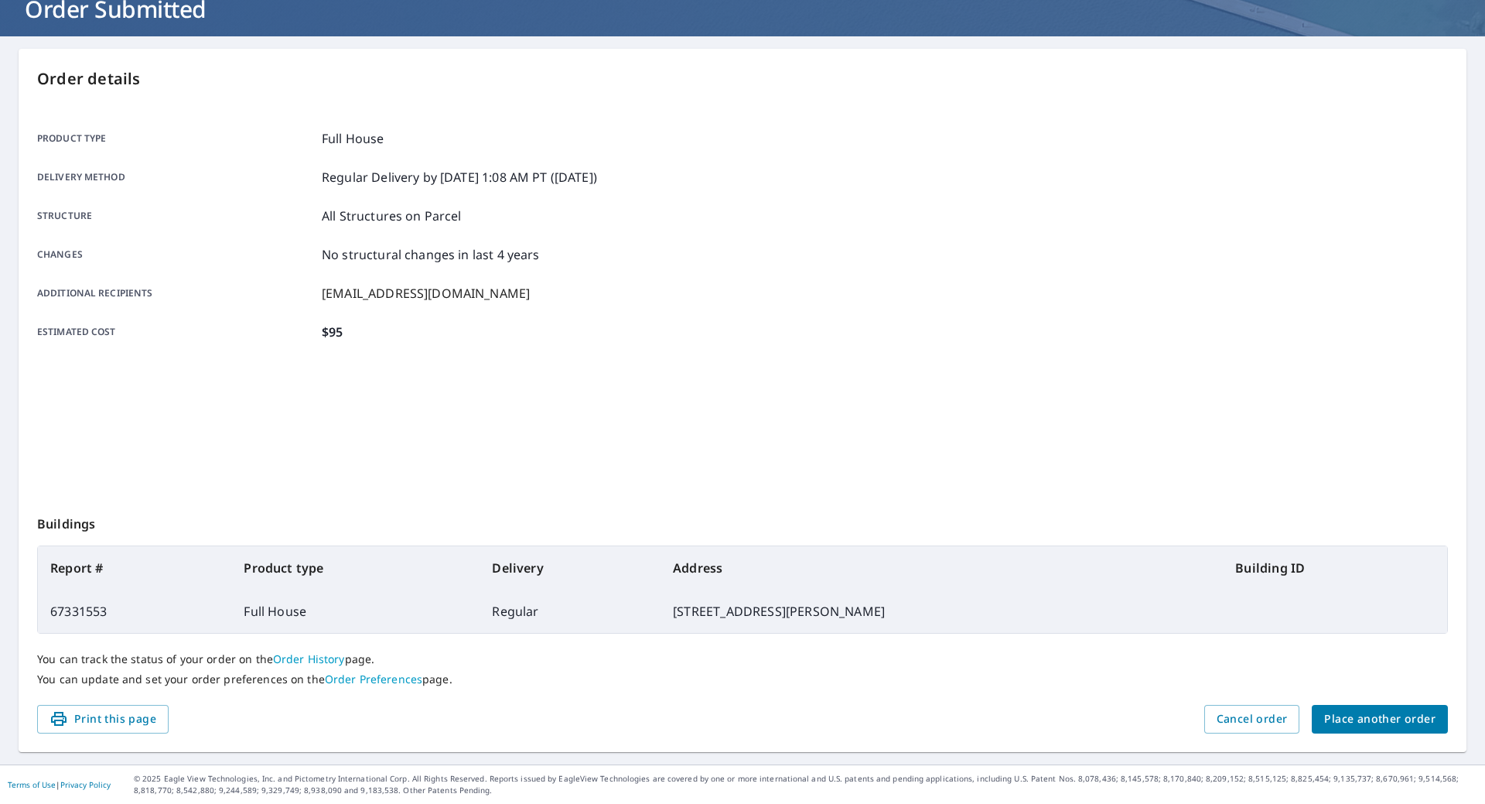
scroll to position [107, 0]
